Goal: Information Seeking & Learning: Learn about a topic

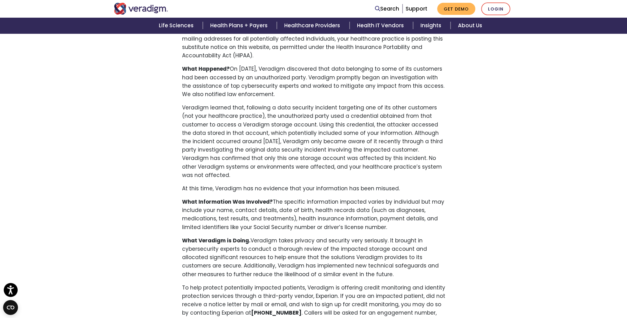
scroll to position [248, 0]
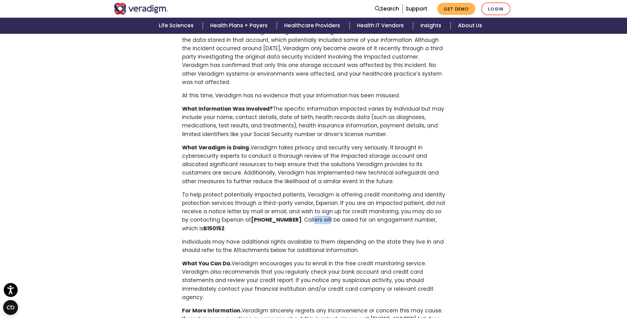
drag, startPoint x: 293, startPoint y: 214, endPoint x: 309, endPoint y: 214, distance: 16.1
click at [309, 214] on p "To help protect potentially impacted patients, Veradigm is offering credit moni…" at bounding box center [313, 211] width 263 height 42
drag, startPoint x: 309, startPoint y: 214, endPoint x: 393, endPoint y: 204, distance: 84.4
click at [393, 204] on p "To help protect potentially impacted patients, Veradigm is offering credit moni…" at bounding box center [313, 211] width 263 height 42
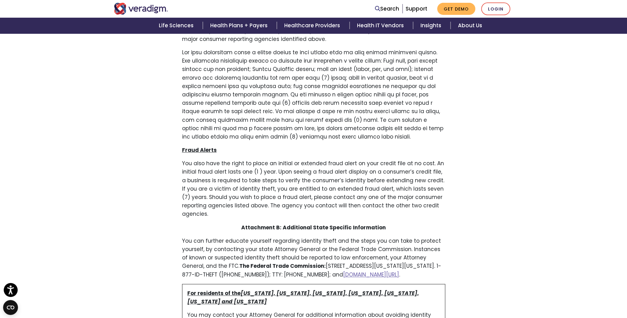
scroll to position [567, 0]
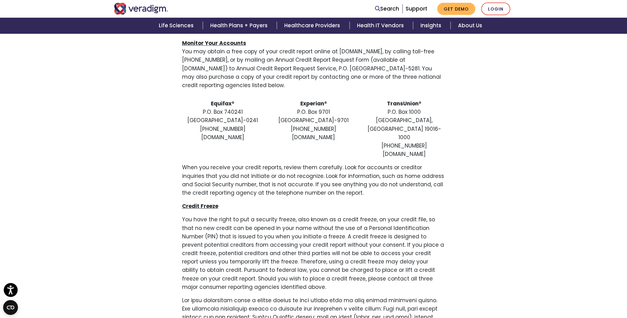
click at [68, 81] on div "NOTICE OF DATA BREACH This notice is from Veradigm LLC (“Veradigm”) about a dat…" at bounding box center [313, 257] width 627 height 1454
